Goal: Task Accomplishment & Management: Manage account settings

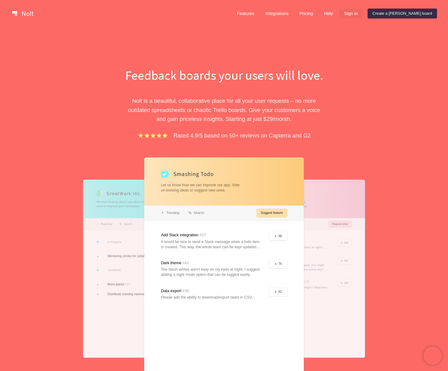
click at [363, 11] on link "Sign in" at bounding box center [350, 14] width 23 height 10
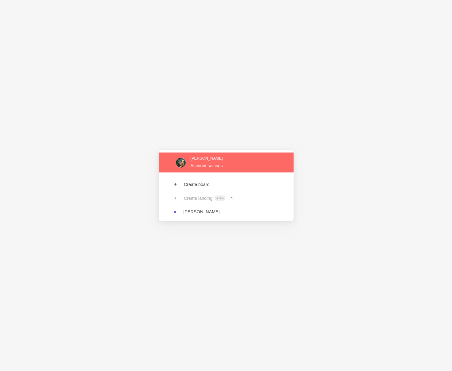
click at [215, 162] on link at bounding box center [226, 162] width 135 height 20
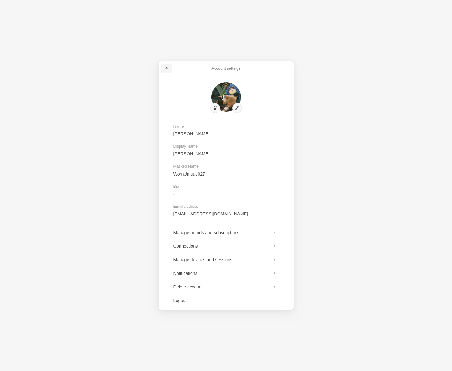
click at [168, 64] on link at bounding box center [166, 69] width 11 height 10
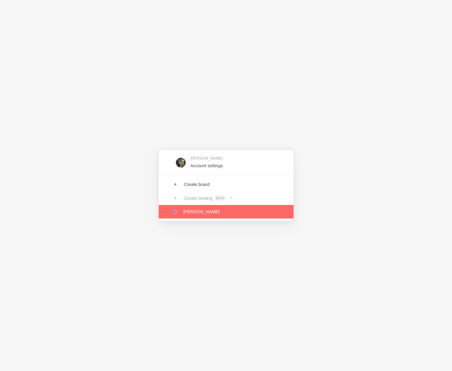
click at [197, 214] on link at bounding box center [226, 211] width 135 height 13
